Goal: Information Seeking & Learning: Learn about a topic

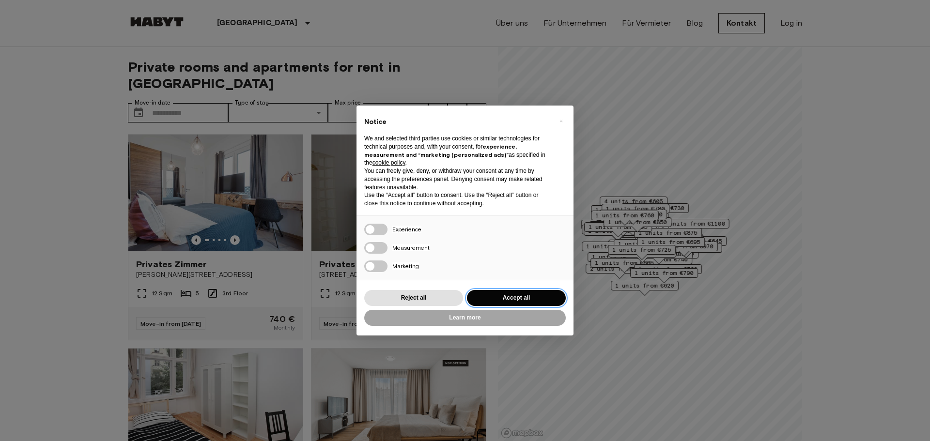
click at [511, 298] on button "Accept all" at bounding box center [516, 298] width 99 height 16
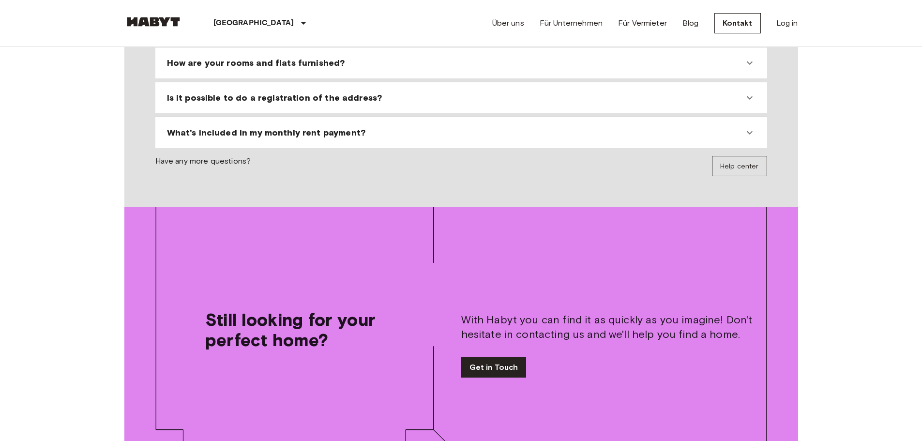
scroll to position [823, 0]
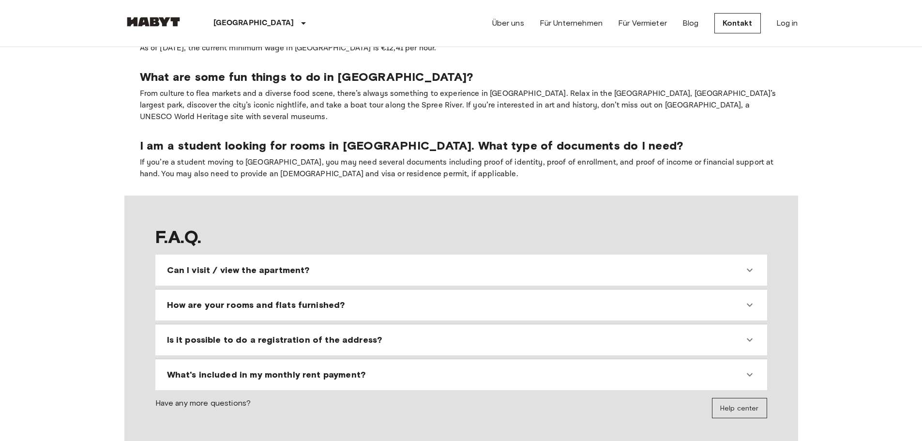
click at [335, 264] on div "Can I visit / view the apartment?" at bounding box center [455, 270] width 577 height 12
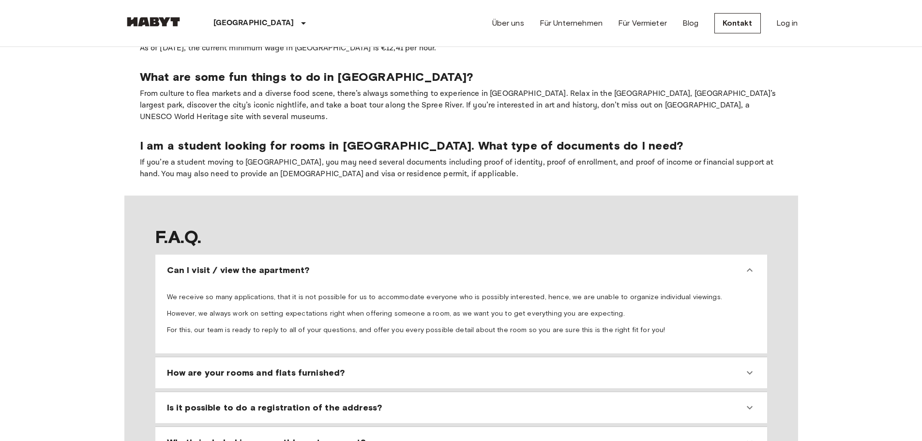
click at [329, 264] on div "Can I visit / view the apartment?" at bounding box center [455, 270] width 577 height 12
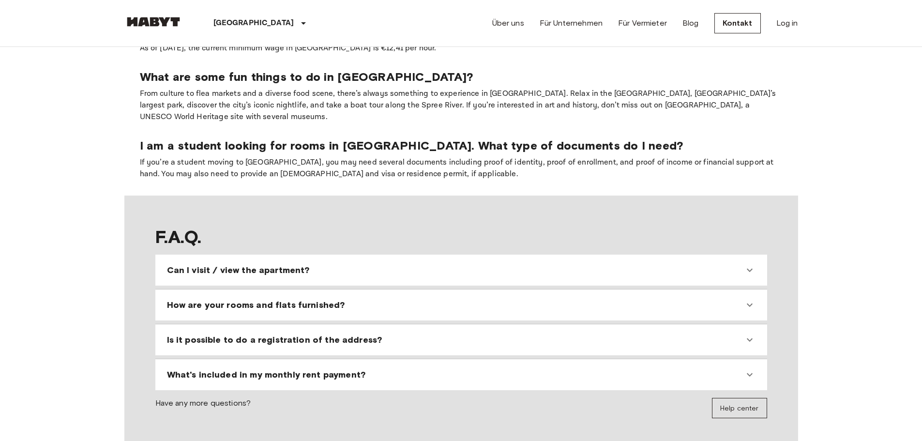
click at [326, 293] on div "How are your rooms and flats furnished?" at bounding box center [461, 304] width 604 height 23
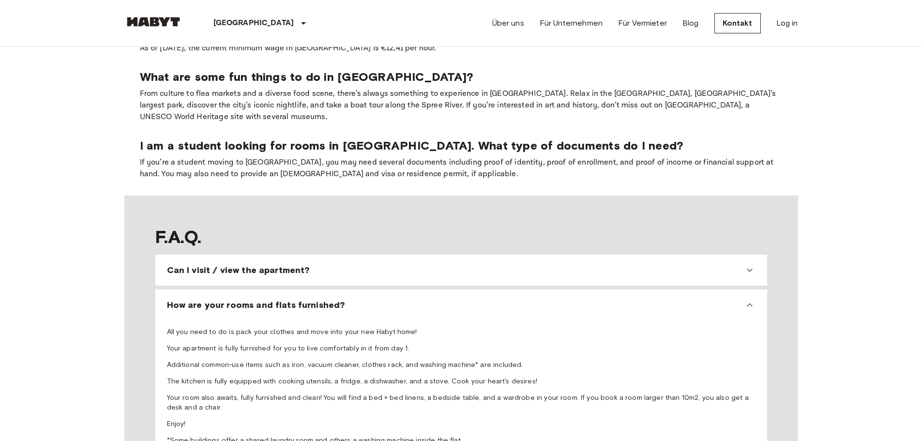
click at [326, 293] on div "How are your rooms and flats furnished?" at bounding box center [461, 304] width 604 height 23
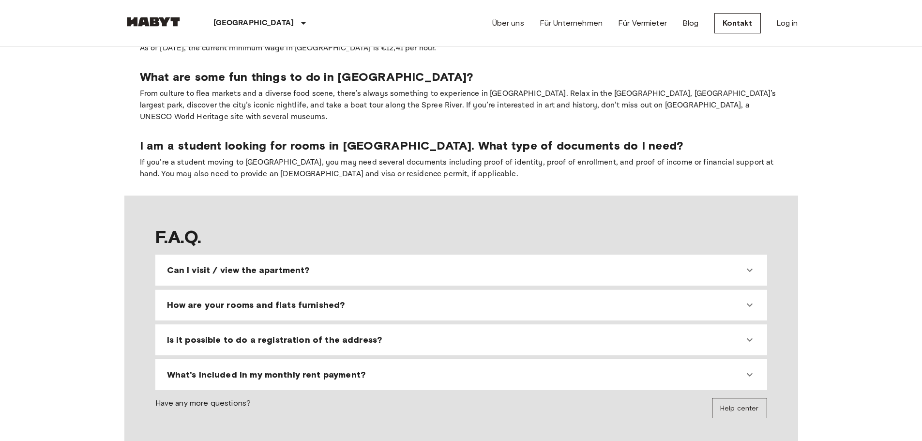
click at [325, 328] on div "Is it possible to do a registration of the address?" at bounding box center [461, 339] width 604 height 23
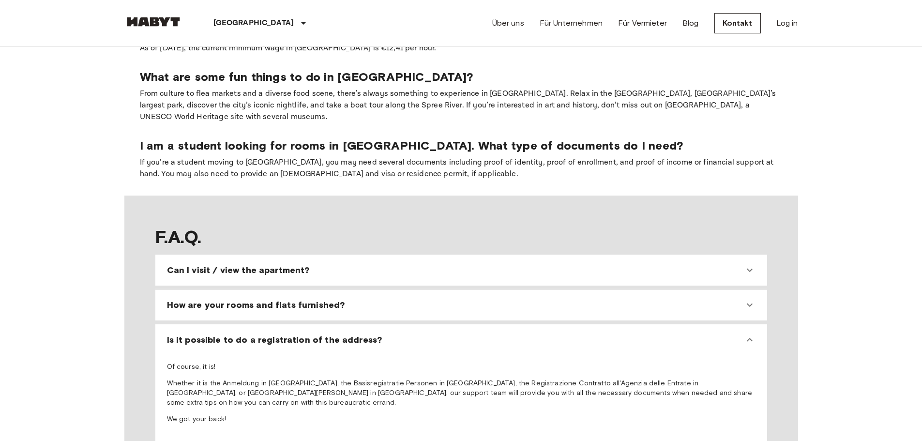
click at [325, 328] on div "Is it possible to do a registration of the address?" at bounding box center [461, 339] width 604 height 23
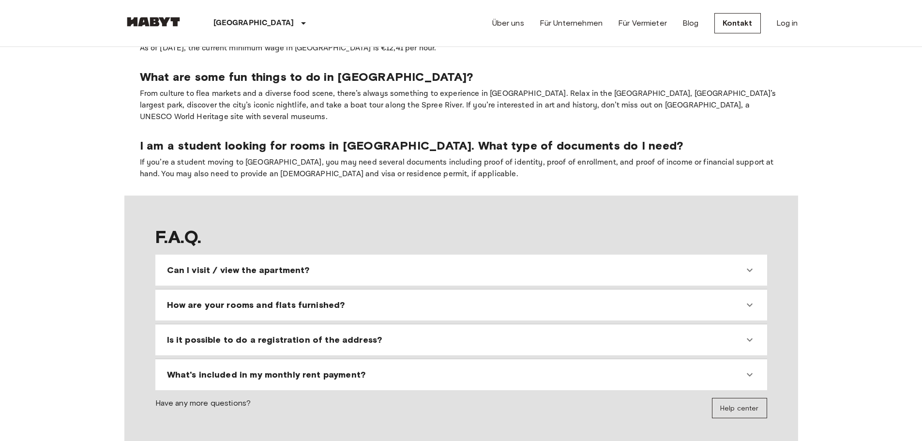
click at [326, 369] on span "What's included in my monthly rent payment?" at bounding box center [266, 375] width 199 height 12
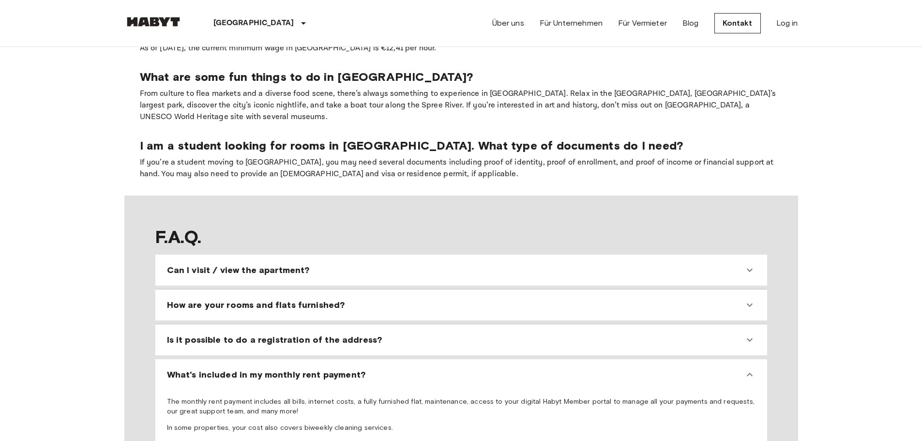
click at [326, 369] on span "What's included in my monthly rent payment?" at bounding box center [266, 375] width 199 height 12
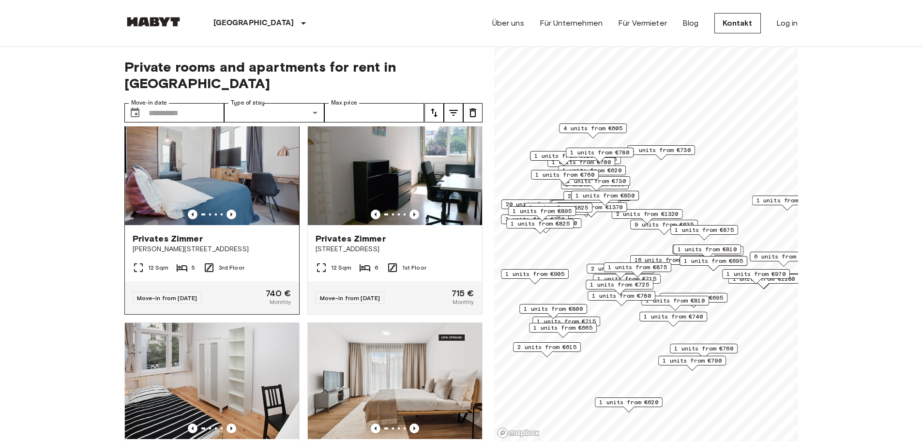
scroll to position [48, 0]
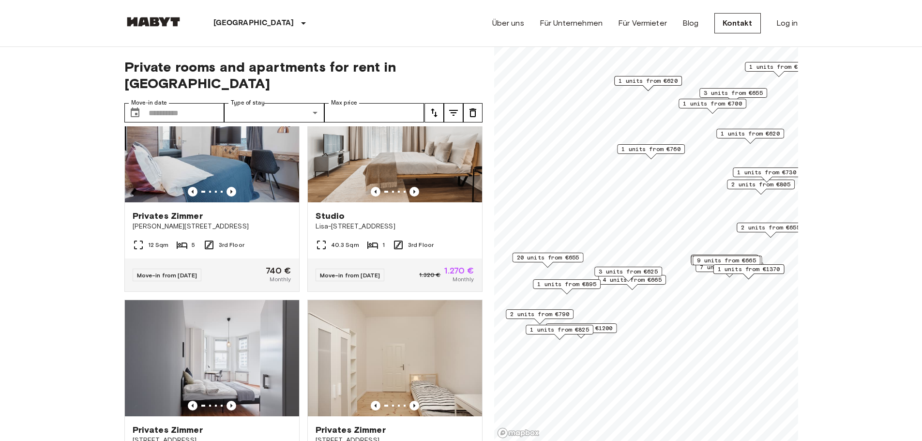
click at [642, 270] on span "3 units from €625" at bounding box center [628, 271] width 59 height 9
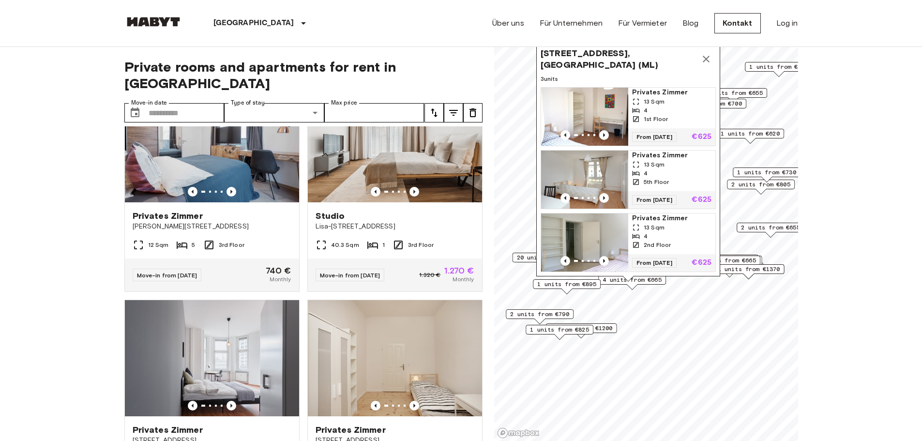
click at [636, 56] on span "Stromstraße 36, 10551 Berlin, GER (ML)" at bounding box center [619, 58] width 156 height 23
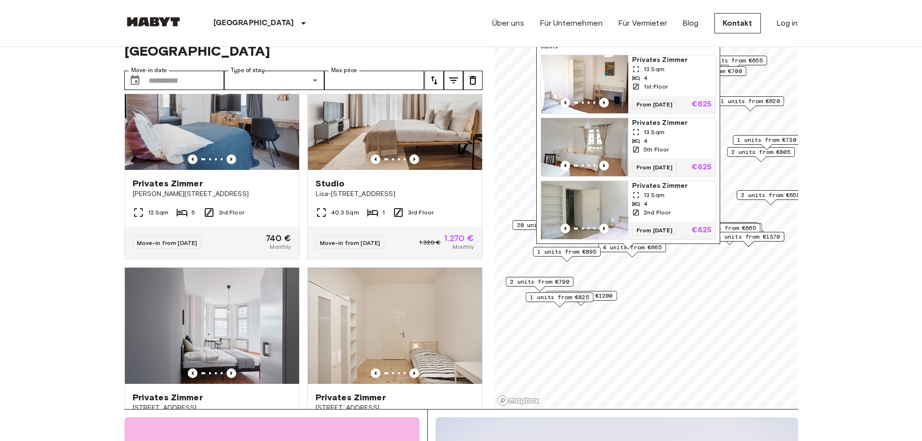
scroll to position [48, 0]
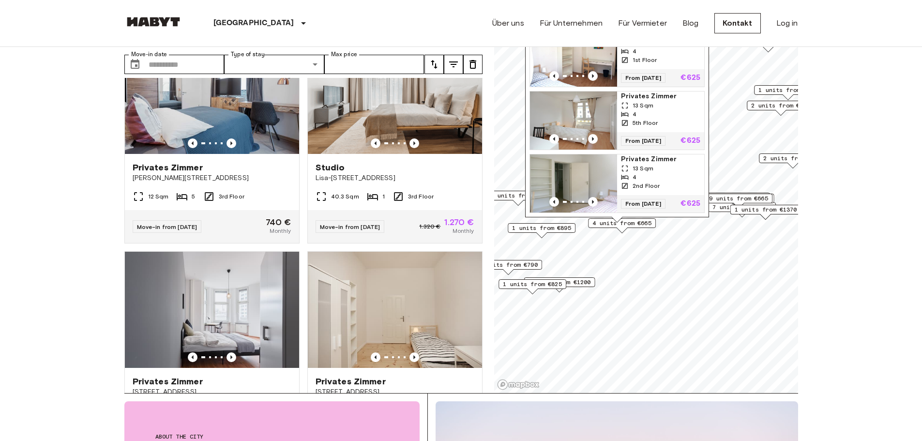
drag, startPoint x: 861, startPoint y: 240, endPoint x: 902, endPoint y: 282, distance: 58.2
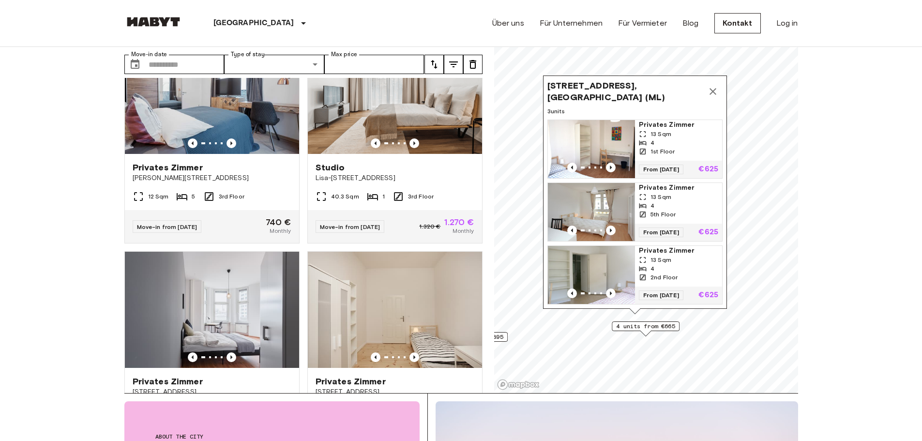
scroll to position [10, 0]
click at [710, 88] on icon "Map marker" at bounding box center [713, 91] width 7 height 7
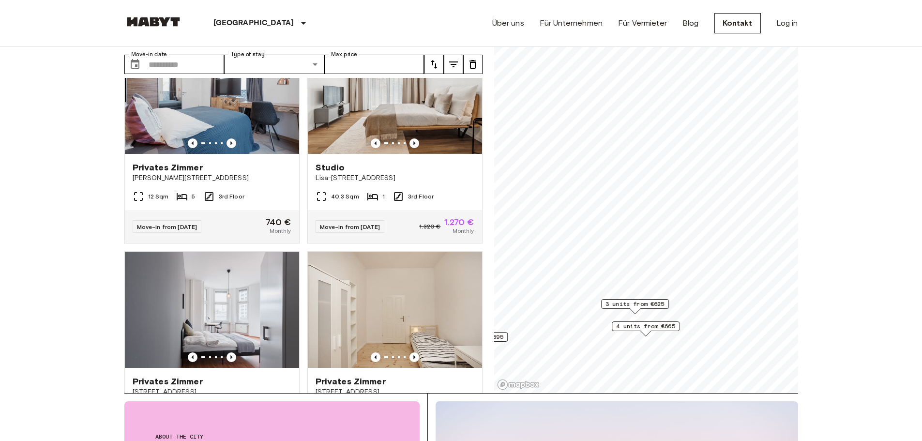
click at [622, 306] on span "3 units from €625" at bounding box center [635, 304] width 59 height 9
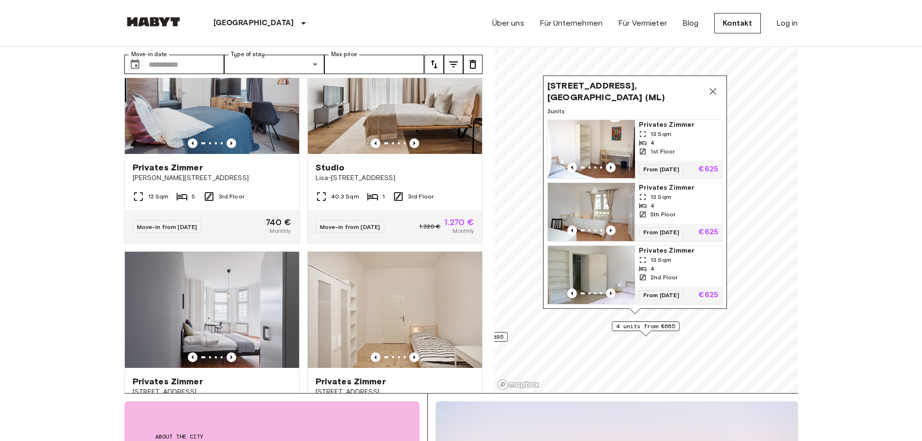
scroll to position [0, 0]
click at [712, 88] on icon "Map marker" at bounding box center [713, 91] width 7 height 7
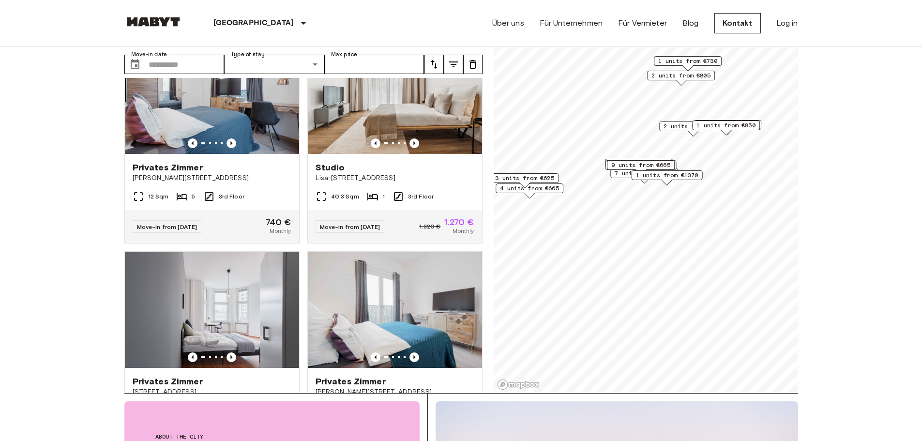
click at [632, 165] on span "9 units from €665" at bounding box center [640, 165] width 59 height 9
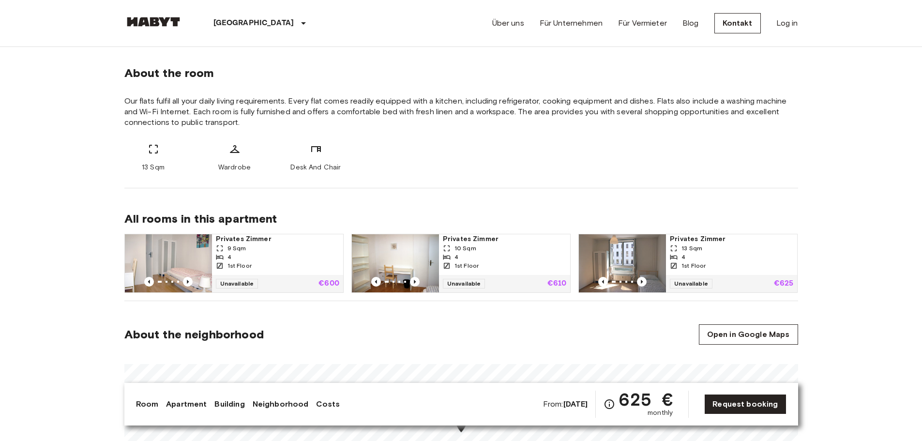
scroll to position [339, 0]
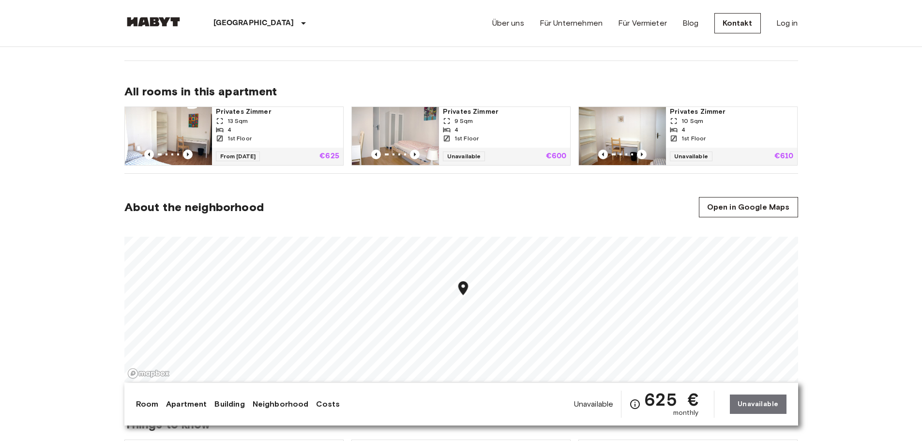
scroll to position [484, 0]
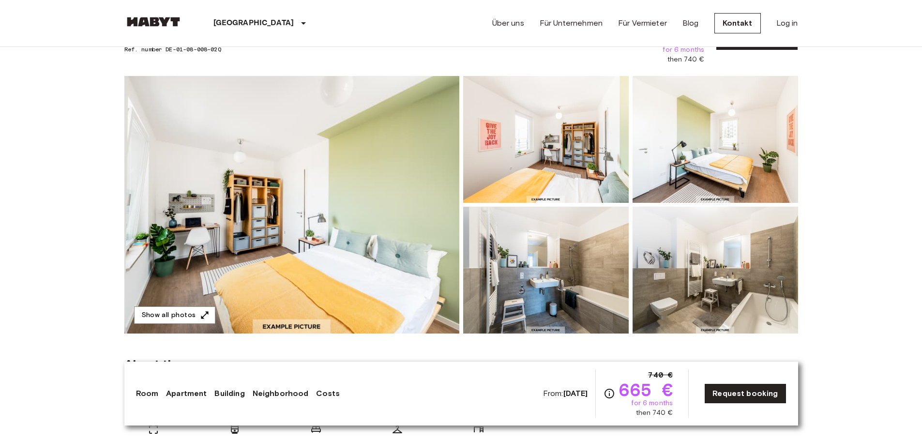
scroll to position [48, 0]
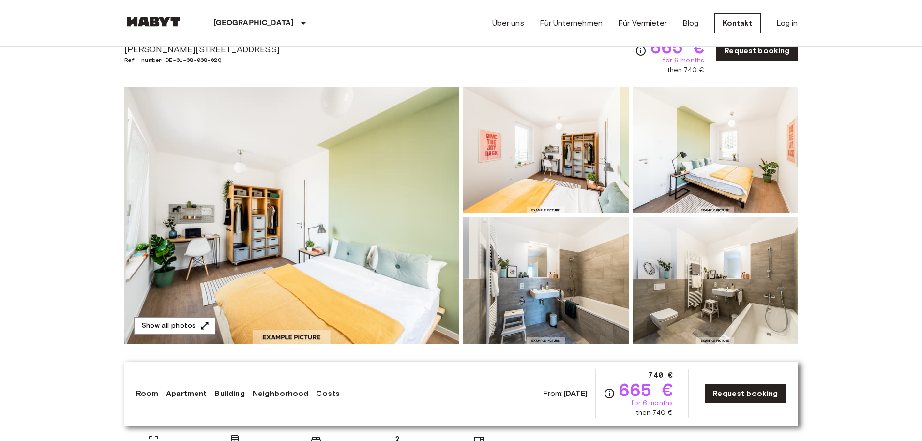
click at [283, 233] on img at bounding box center [291, 216] width 335 height 258
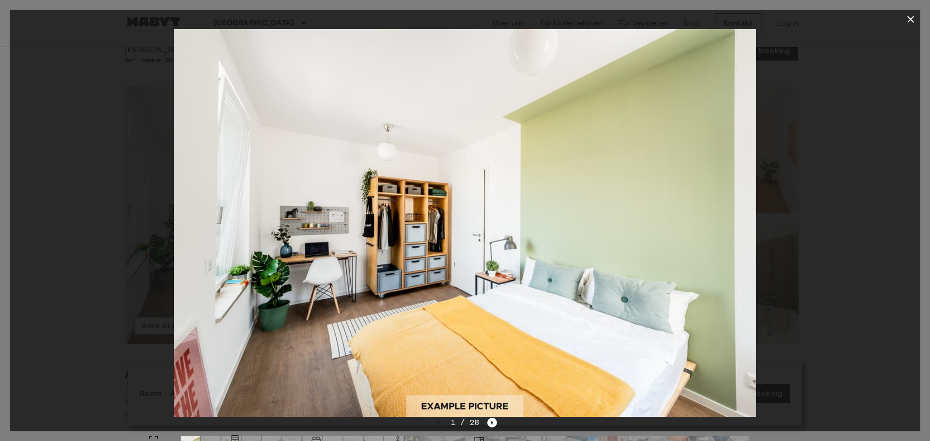
click at [794, 244] on div at bounding box center [465, 223] width 910 height 388
click at [488, 426] on icon "Next image" at bounding box center [492, 423] width 10 height 10
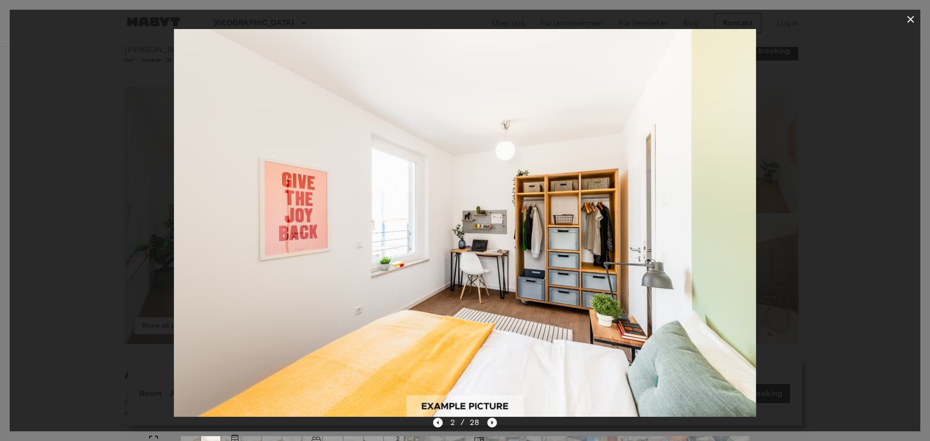
click at [489, 424] on icon "Next image" at bounding box center [492, 423] width 10 height 10
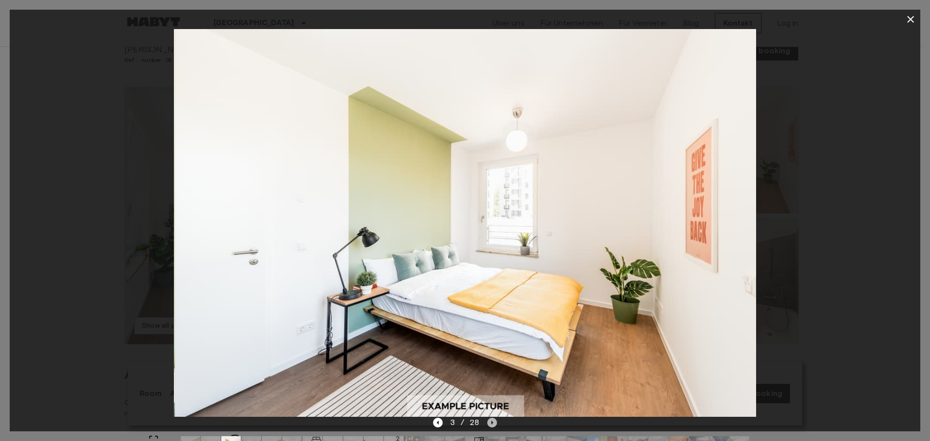
click at [489, 424] on icon "Next image" at bounding box center [492, 423] width 10 height 10
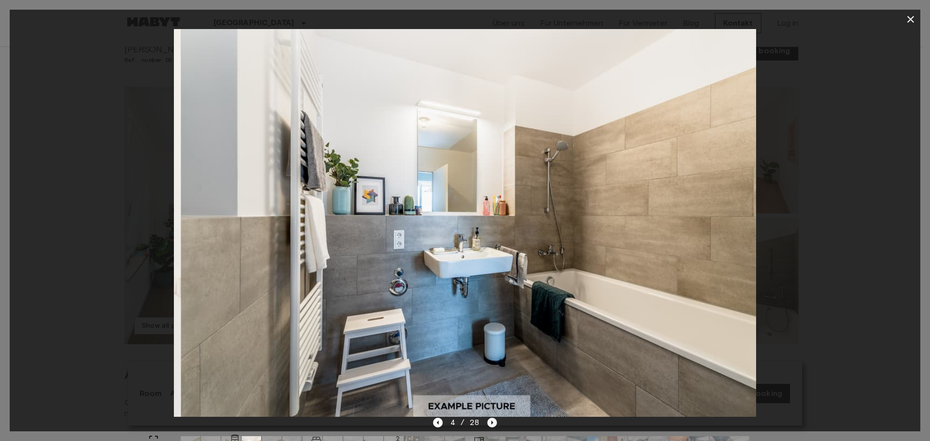
click at [489, 424] on icon "Next image" at bounding box center [492, 423] width 10 height 10
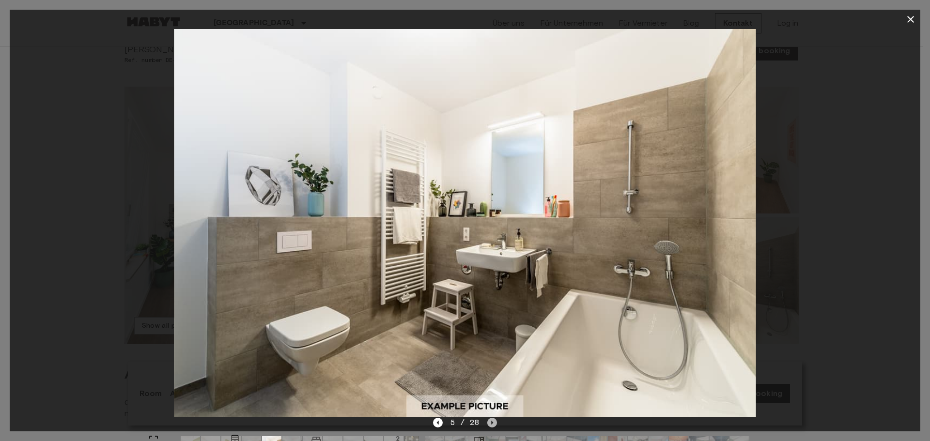
click at [489, 424] on icon "Next image" at bounding box center [492, 423] width 10 height 10
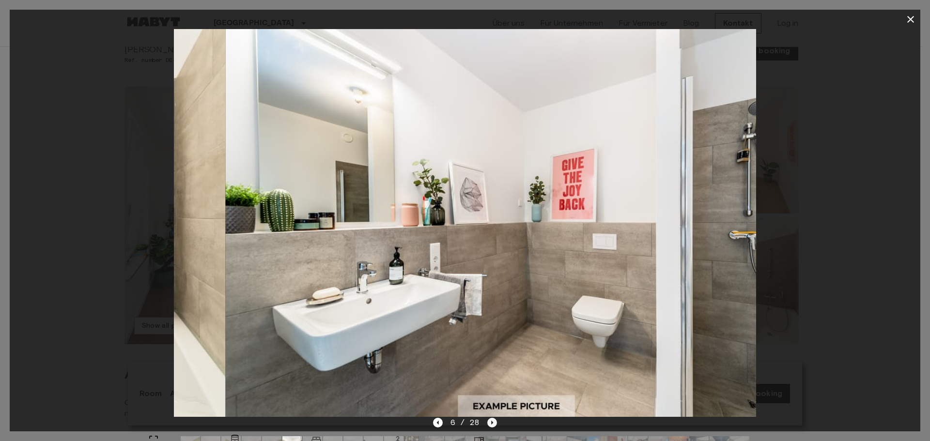
click at [489, 424] on icon "Next image" at bounding box center [492, 423] width 10 height 10
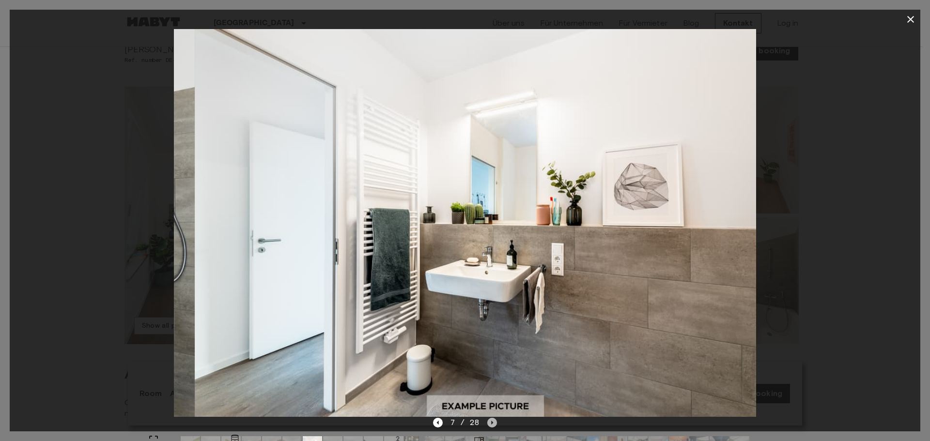
click at [489, 424] on icon "Next image" at bounding box center [492, 423] width 10 height 10
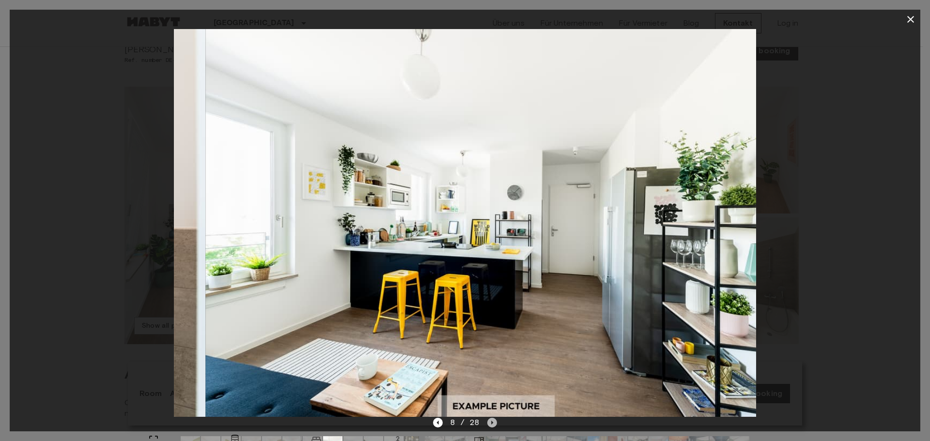
click at [489, 424] on icon "Next image" at bounding box center [492, 423] width 10 height 10
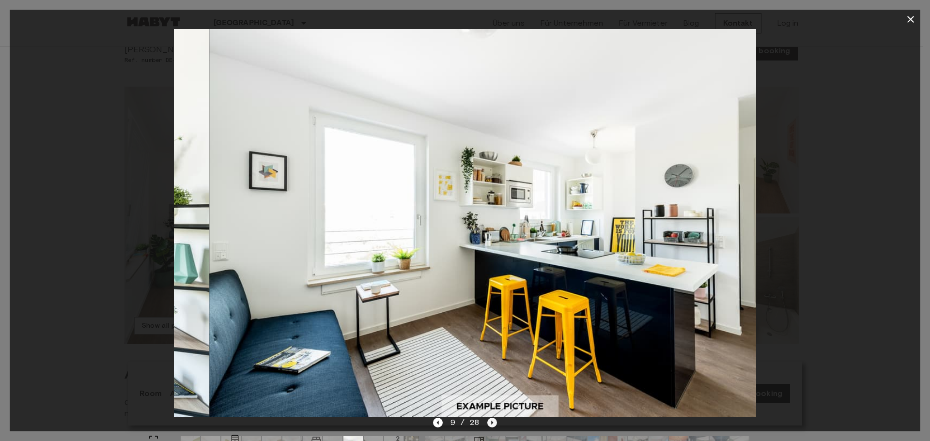
click at [489, 424] on icon "Next image" at bounding box center [492, 423] width 10 height 10
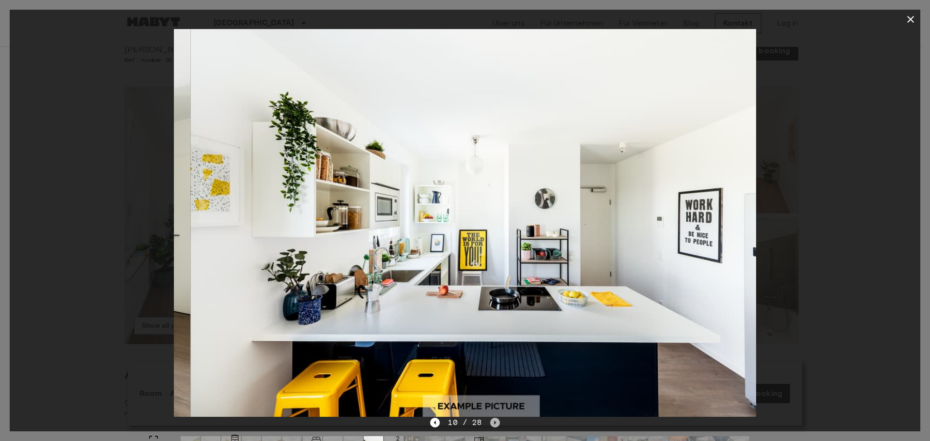
click at [490, 424] on icon "Next image" at bounding box center [495, 423] width 10 height 10
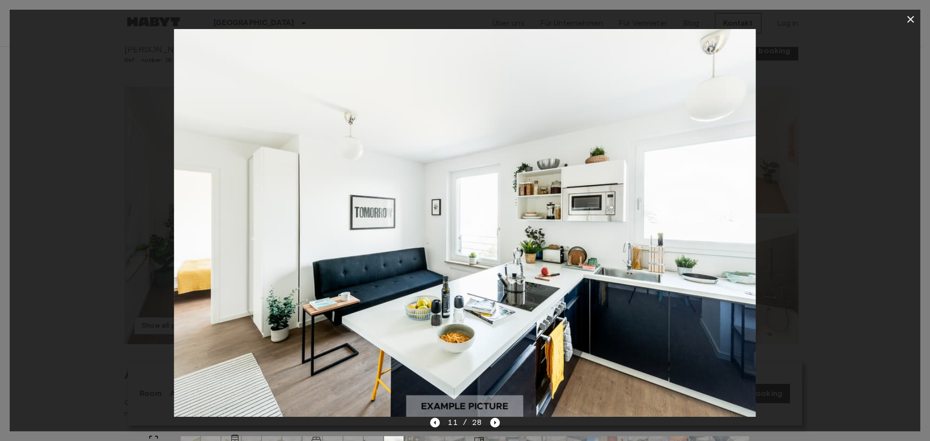
click at [911, 14] on icon "button" at bounding box center [910, 20] width 12 height 12
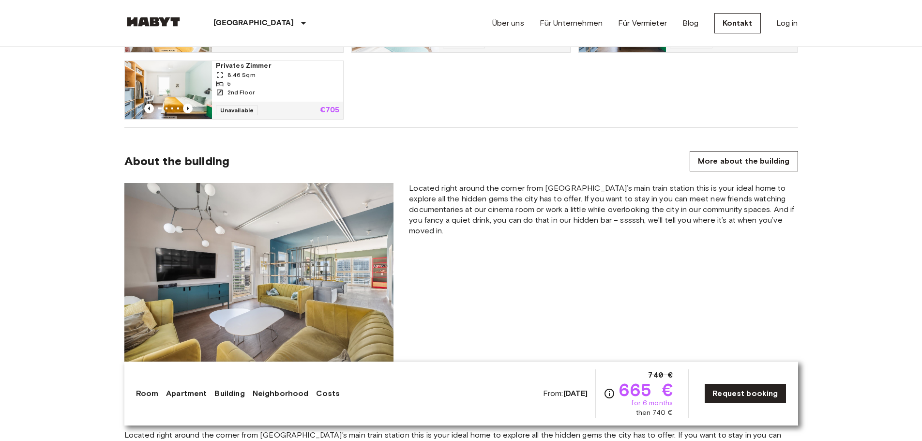
scroll to position [726, 0]
